Goal: Complete application form

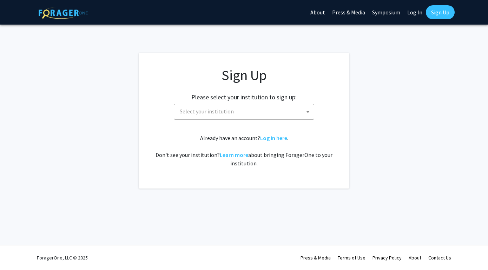
click at [247, 107] on span "Select your institution" at bounding box center [245, 111] width 137 height 14
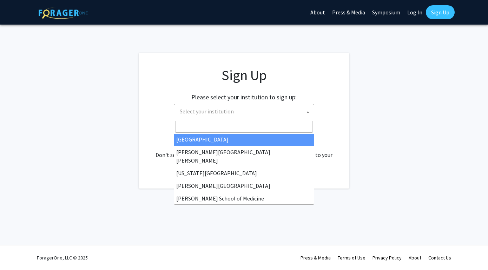
scroll to position [131, 0]
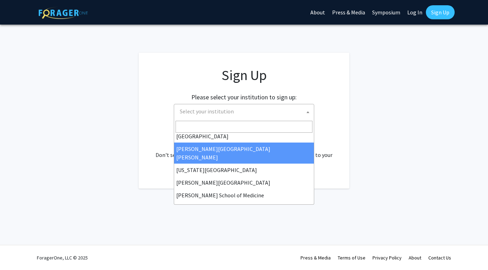
select select "1"
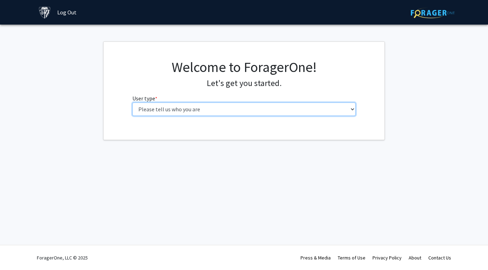
select select "2: masters"
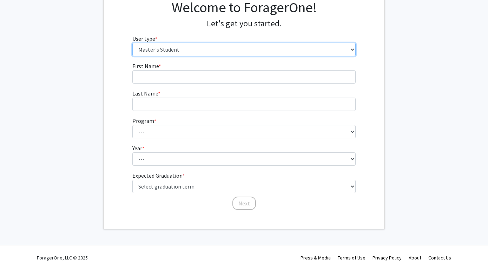
scroll to position [59, 0]
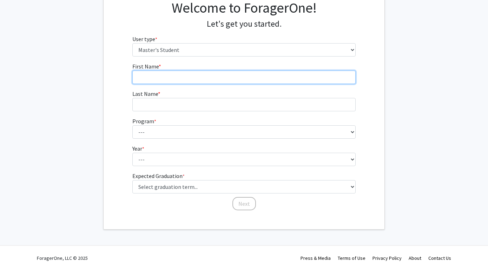
click at [176, 80] on input "First Name * required" at bounding box center [243, 77] width 223 height 13
type input "Jiaju"
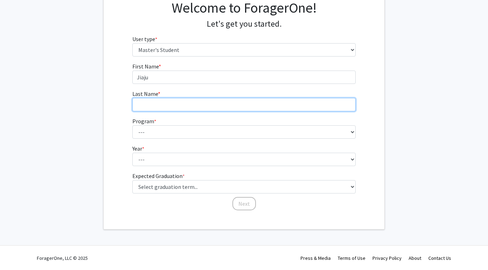
click at [204, 104] on input "Last Name * required" at bounding box center [243, 104] width 223 height 13
type input "Liu"
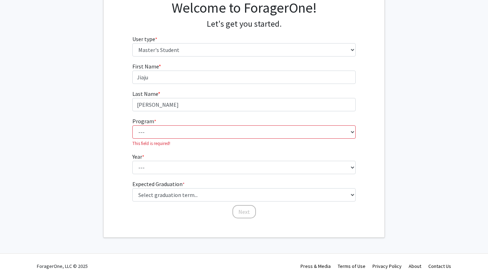
click at [169, 123] on fg-select "Program * required --- Anatomy Education Applied and Computational Mathematics …" at bounding box center [243, 132] width 223 height 30
click at [173, 125] on fg-select "Program * required --- Anatomy Education Applied and Computational Mathematics …" at bounding box center [243, 132] width 223 height 30
select select "63: 51"
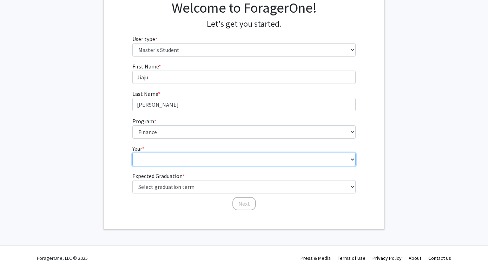
select select "1: first_year"
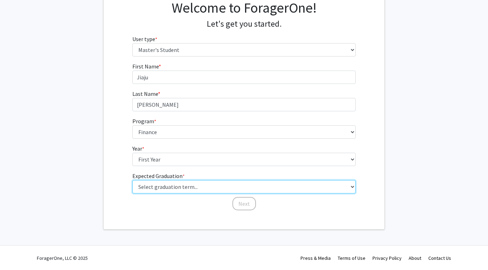
select select "7: fall_2026"
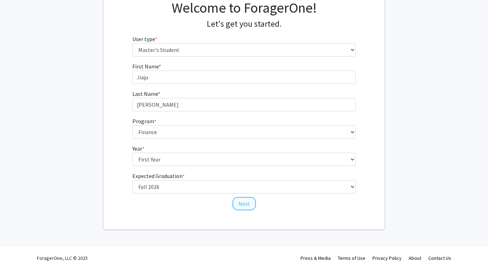
click at [241, 206] on button "Next" at bounding box center [244, 203] width 24 height 13
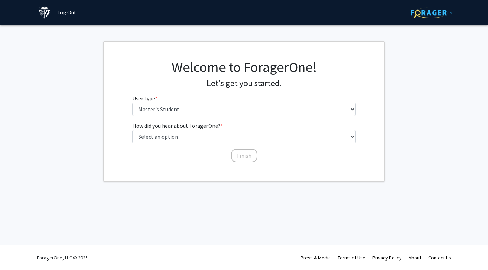
scroll to position [0, 0]
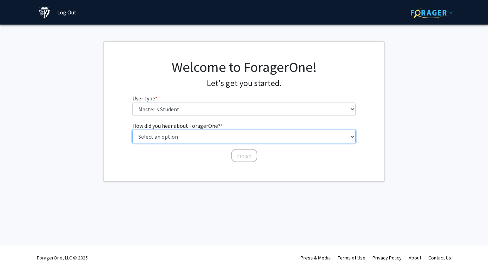
select select "5: other"
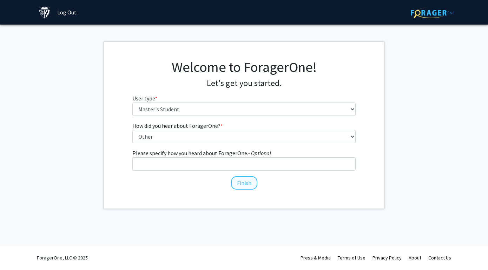
click at [242, 181] on button "Finish" at bounding box center [244, 182] width 26 height 13
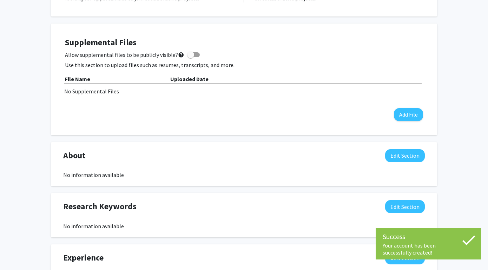
scroll to position [189, 0]
